Goal: Find specific page/section: Find specific page/section

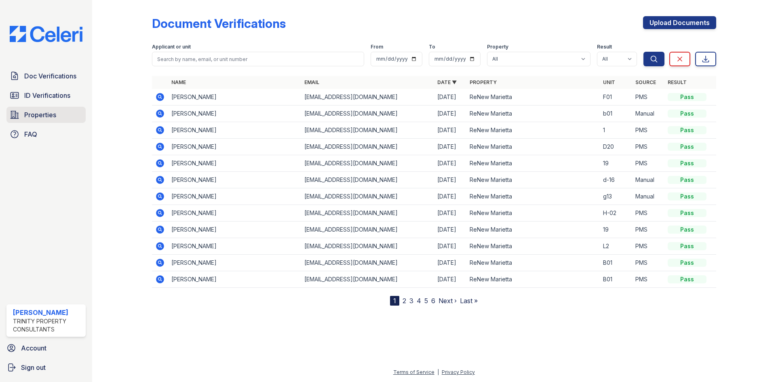
click at [62, 112] on link "Properties" at bounding box center [45, 115] width 79 height 16
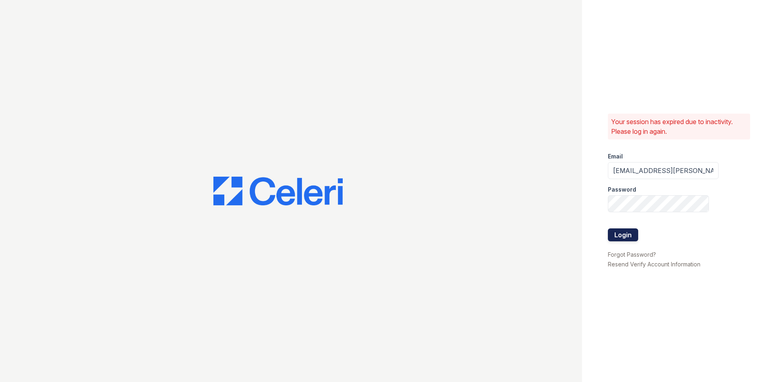
click at [622, 234] on button "Login" at bounding box center [623, 234] width 30 height 13
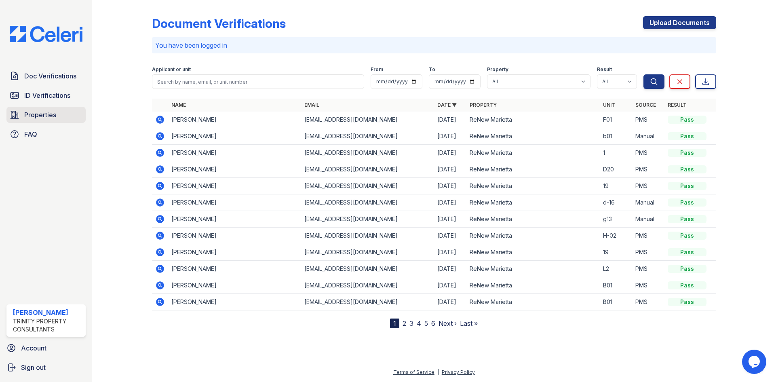
click at [65, 113] on link "Properties" at bounding box center [45, 115] width 79 height 16
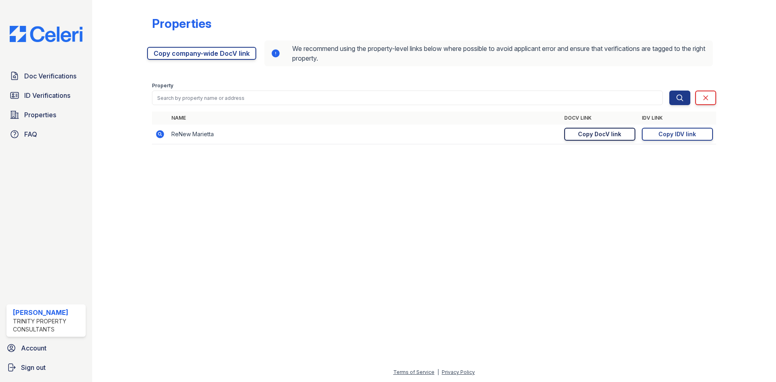
click at [598, 133] on div "Copy DocV link" at bounding box center [599, 134] width 43 height 8
